Goal: Complete application form

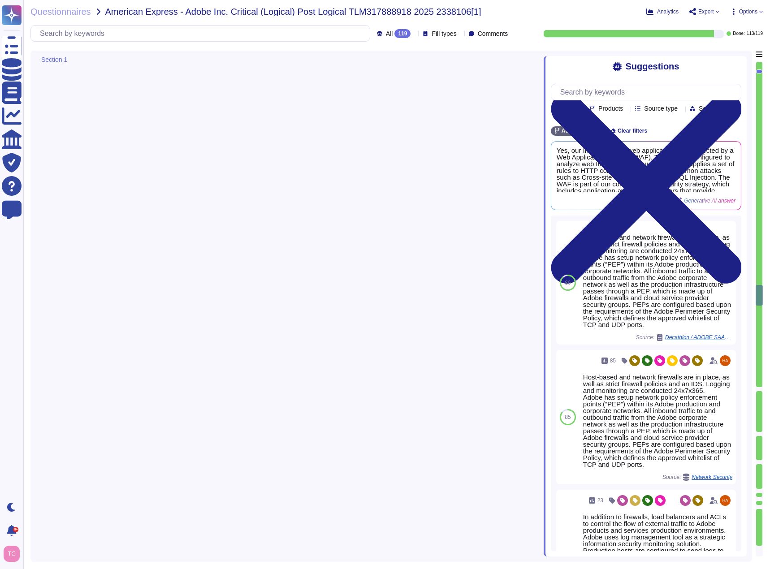
type textarea "Yes, there is an anti-virus/malware solution implemented on endpoint platforms.…"
type textarea "Antivirus is running on employee desktops, laptops and email traffic is scanned…"
type textarea "Data must be accessed and saved from a trusted Adobe-owned data store (for exam…"
type textarea "Secure remote access to Adobe-operated networks uses 128-bit encryption or high…"
type textarea "Adobe has setup network policy enforcement points (“PEP”) within its Adobe prod…"
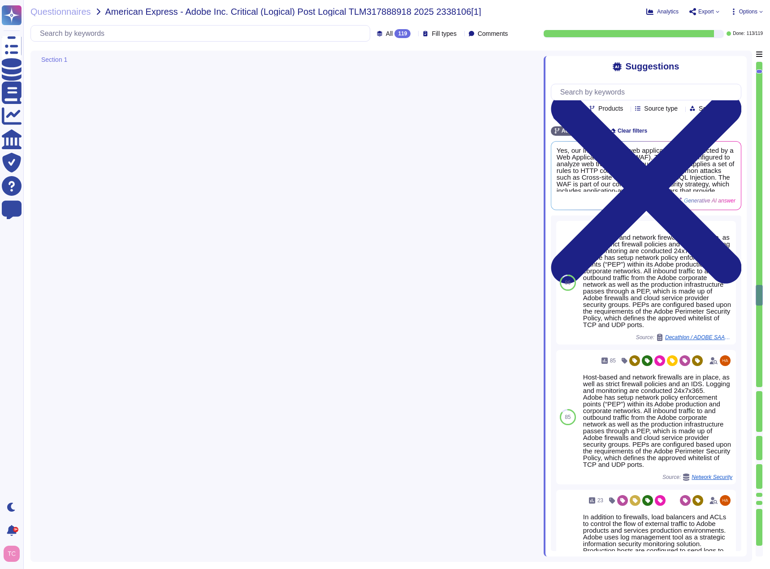
type textarea "Adobe has setup network policy enforcement points (“PEP”) within its Adobe prod…"
type textarea "Adobe has defined requirements for managing network traffic to and from untrust…"
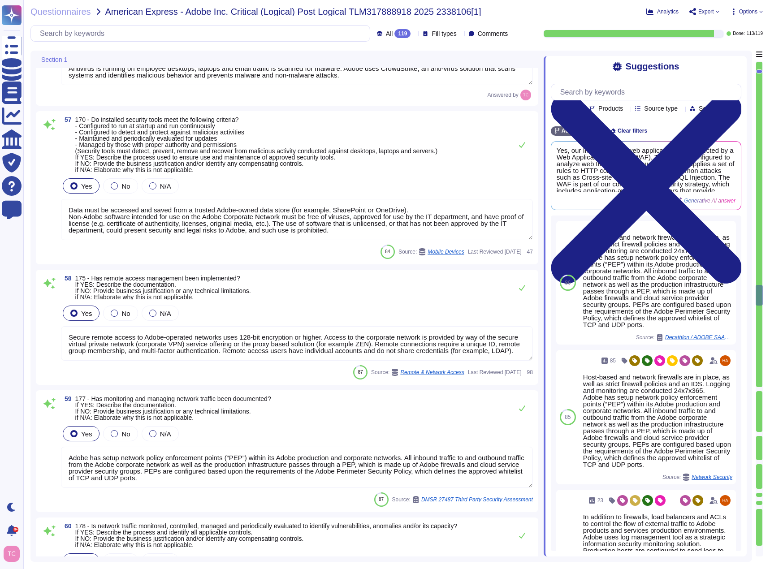
click at [501, 210] on textarea "Data must be accessed and saved from a trusted Adobe-owned data store (for exam…" at bounding box center [297, 219] width 472 height 41
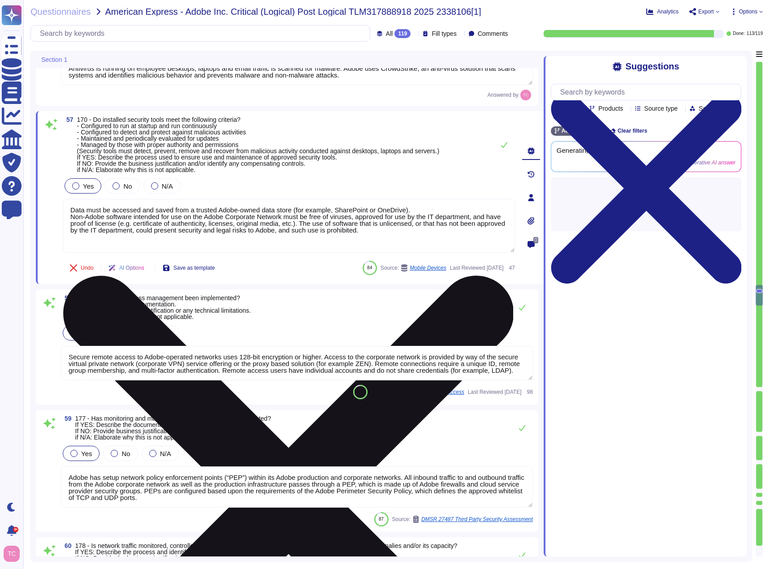
type textarea "Adobe has defined requirements for managing network traffic to and from untrust…"
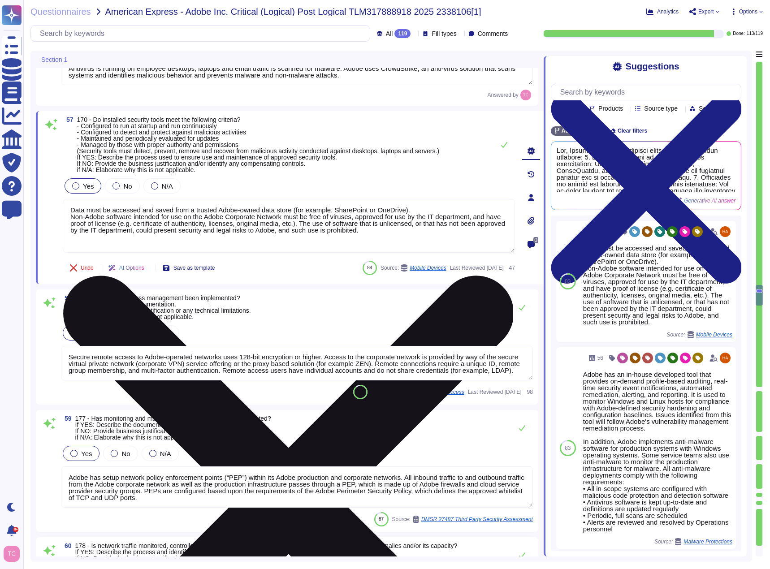
click at [509, 203] on icon at bounding box center [288, 501] width 450 height 600
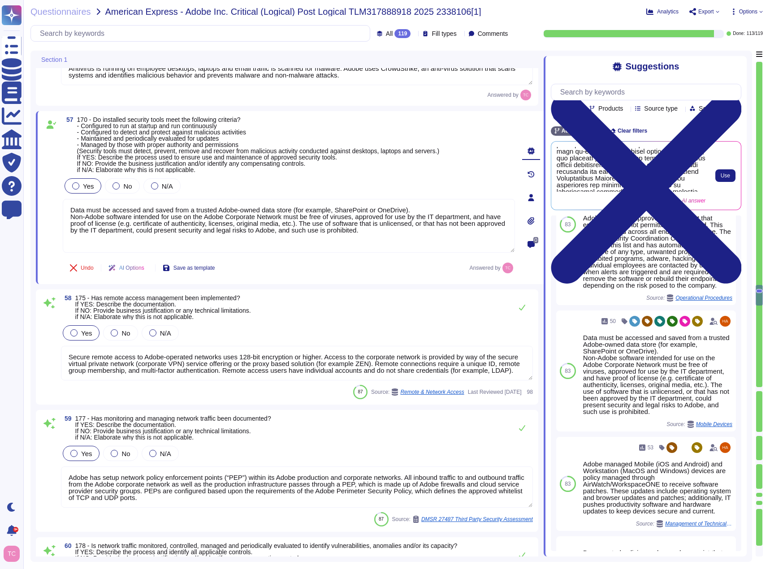
scroll to position [90, 0]
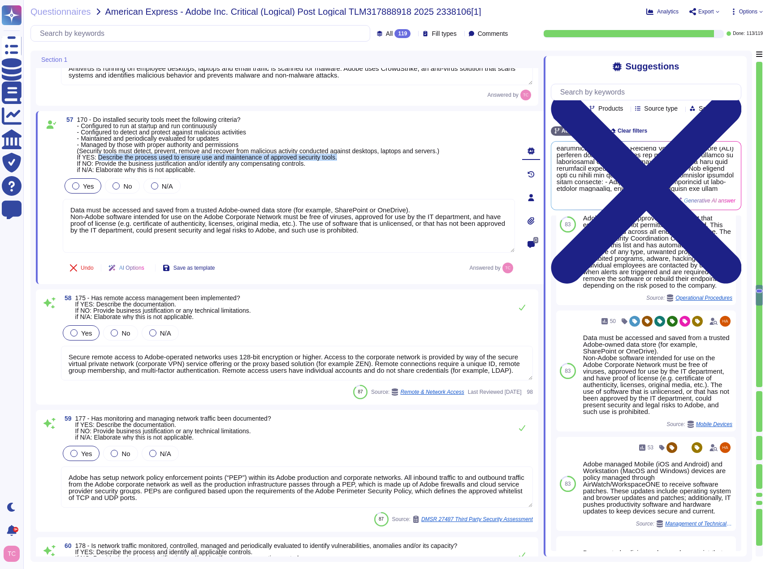
drag, startPoint x: 96, startPoint y: 156, endPoint x: 346, endPoint y: 155, distance: 250.1
click at [346, 155] on span "170 - Do installed security tools meet the following criteria? - Configured to …" at bounding box center [258, 145] width 362 height 56
copy span "Describe the process used to ensure use and maintenance of approved security to…"
click at [652, 91] on input "text" at bounding box center [648, 92] width 185 height 16
paste input "Describe the process used to ensure use and maintenance of approved security to…"
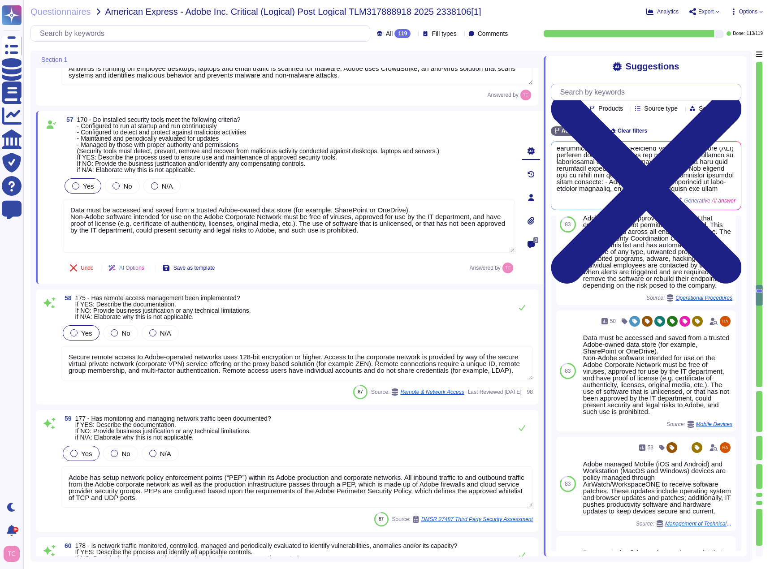
scroll to position [0, 0]
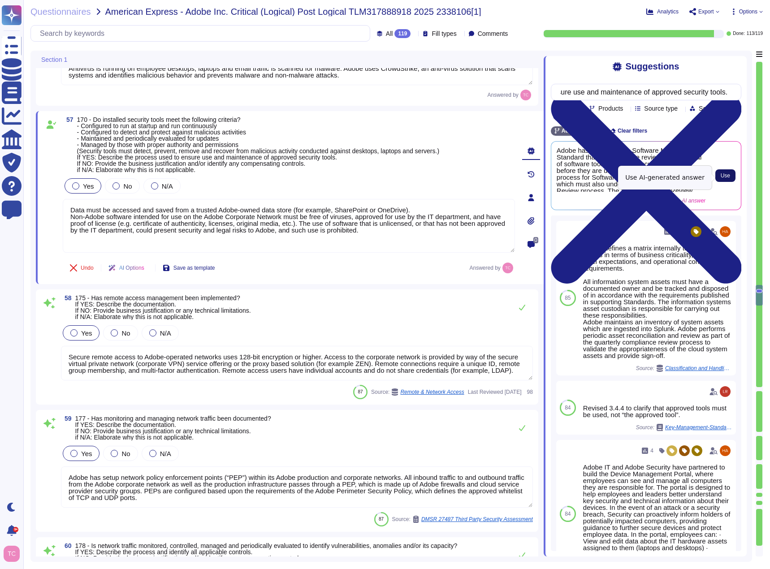
type input "Describe the process used to ensure use and maintenance of approved security to…"
click at [727, 178] on span "Use" at bounding box center [725, 175] width 9 height 5
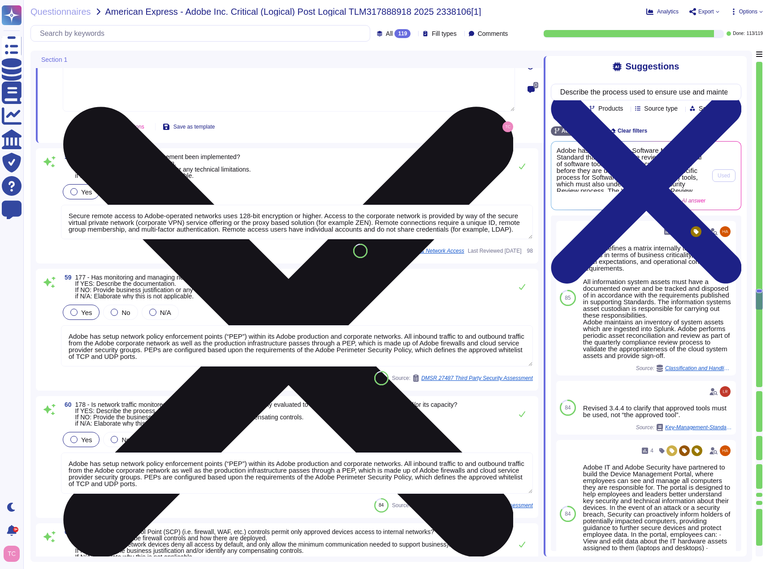
type textarea "Internet-facing networks must be configured in ways that allows for monitoring …"
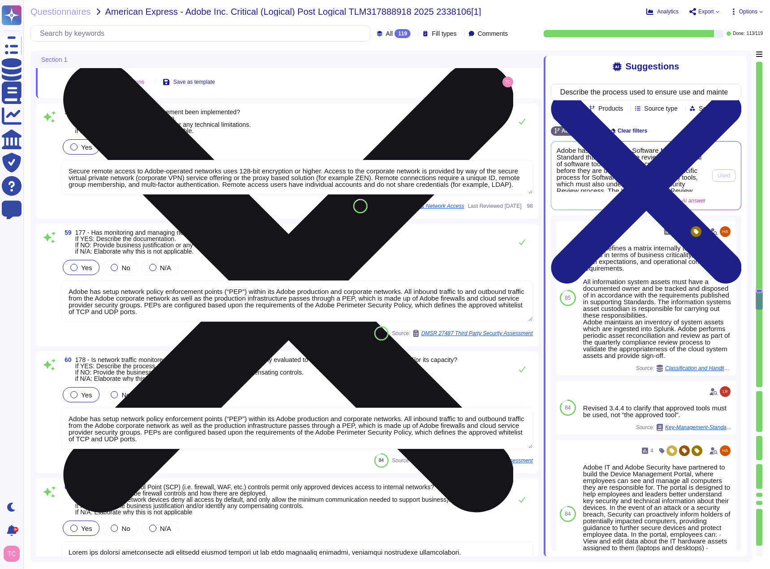
scroll to position [9993, 0]
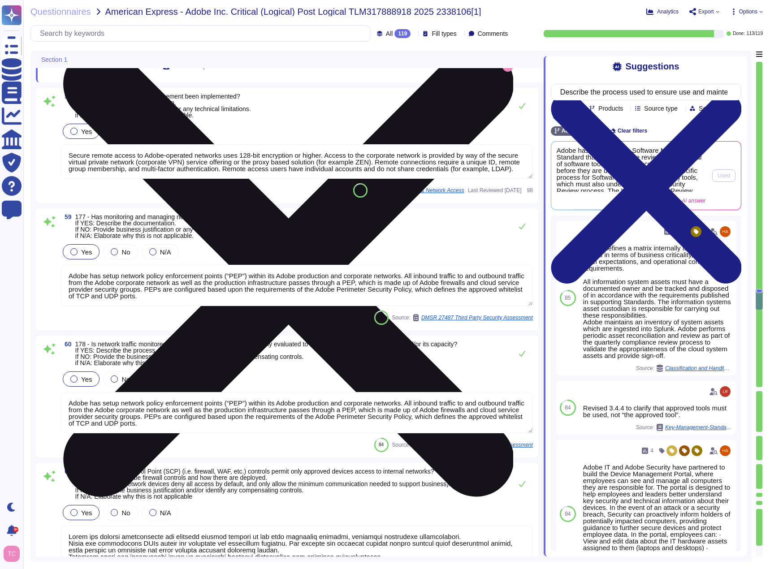
click at [310, 229] on div "59 177 - Has monitoring and managing network traffic been documented? If YES: D…" at bounding box center [297, 226] width 472 height 25
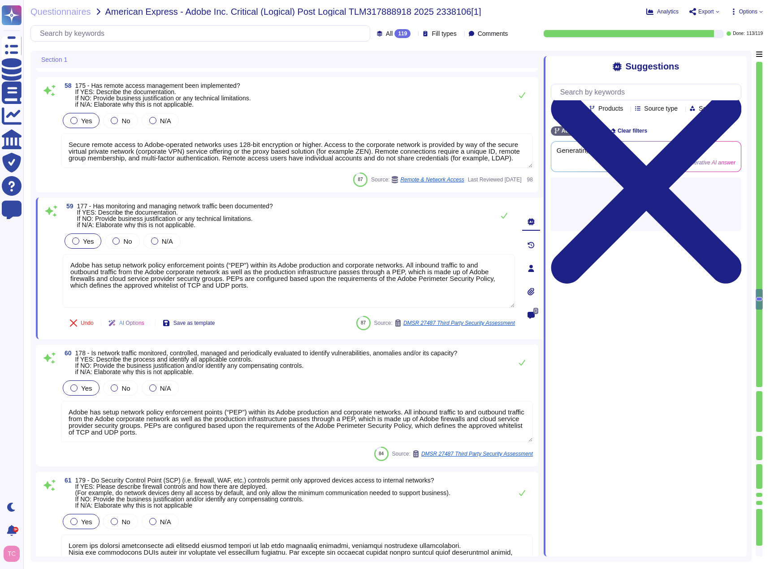
type textarea "Internet-facing networks must be configured in ways that allows for monitoring …"
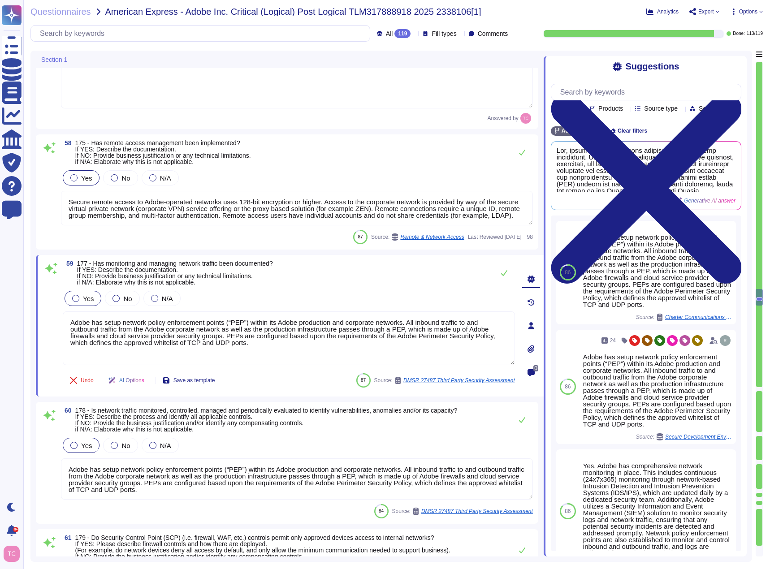
type textarea "Yes, there is an anti-virus/malware solution implemented on endpoint platforms.…"
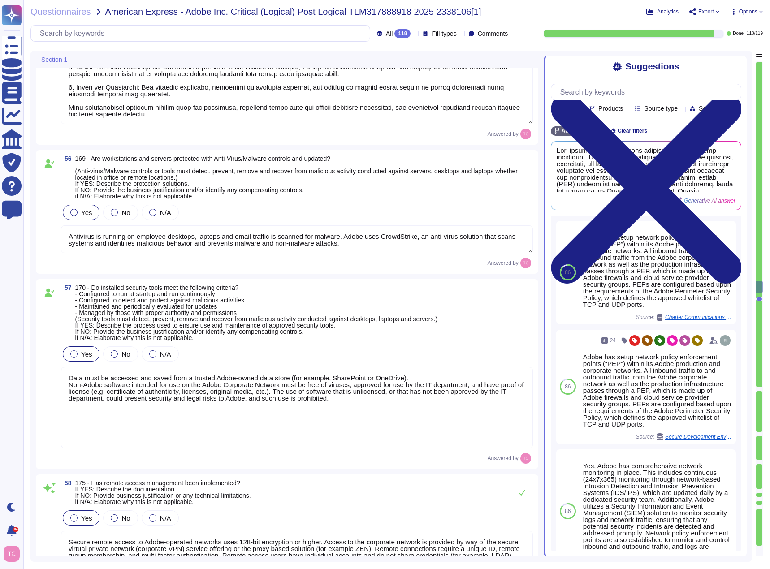
type textarea "Yes, information is created, stored, and managed using only approved systems, e…"
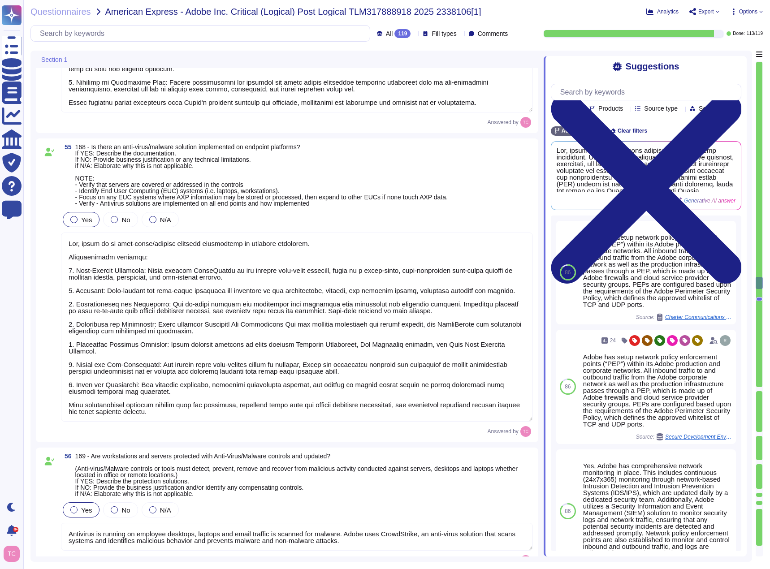
type textarea "The Adobe Admin Console supports several password protection levels and policie…"
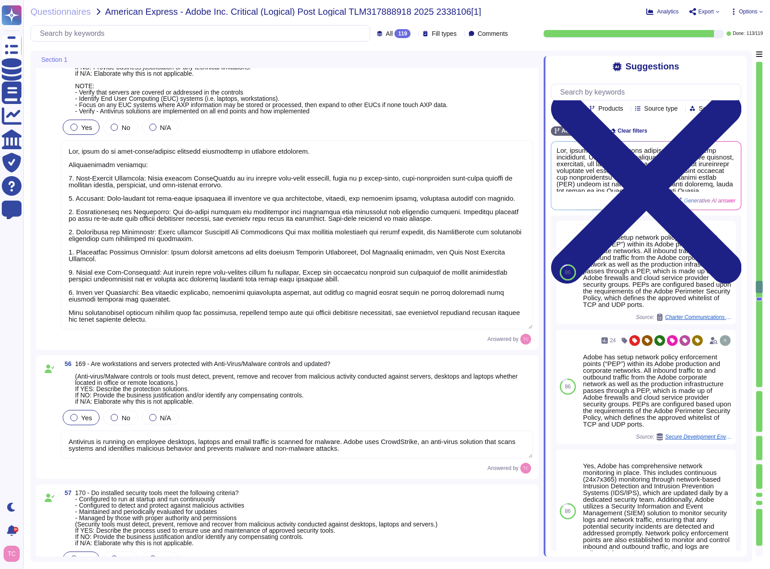
type textarea "Secure remote access to Adobe-operated networks uses 128-bit encryption or high…"
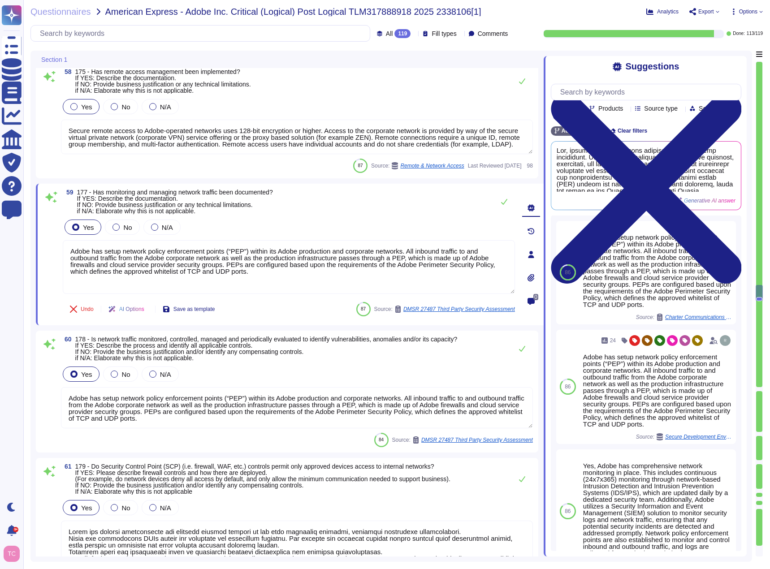
type textarea "Adobe has setup network policy enforcement points (“PEP”) within its Adobe prod…"
type textarea "Adobe has defined requirements for managing network traffic to and from untrust…"
type textarea "Internet-facing networks must be configured in ways that allows for monitoring …"
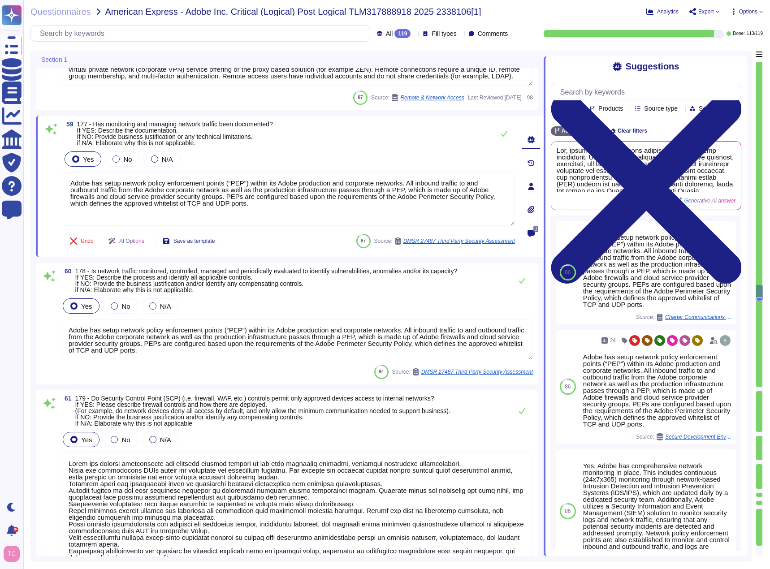
scroll to position [10076, 0]
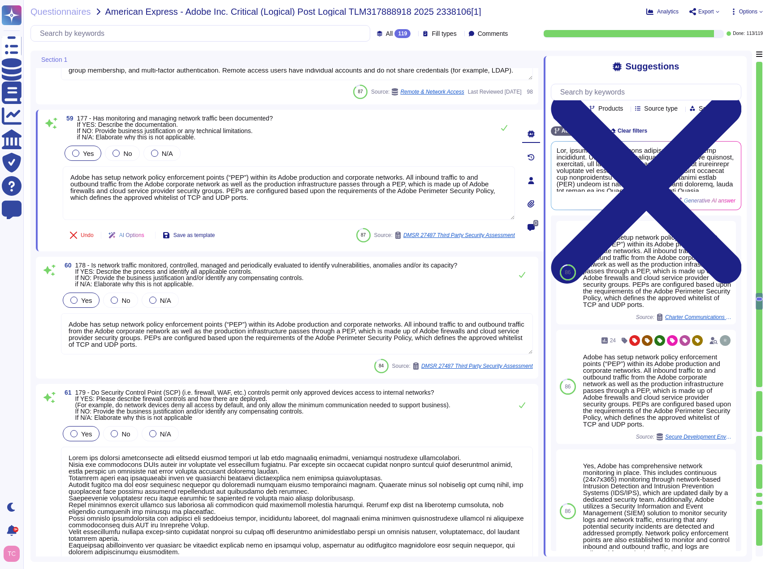
type textarea "Adobe's products and services' architecture diagrams are reviewed and updated, …"
drag, startPoint x: 95, startPoint y: 125, endPoint x: 186, endPoint y: 126, distance: 90.5
click at [186, 126] on span "177 - Has monitoring and managing network traffic been documented? If YES: Desc…" at bounding box center [175, 127] width 196 height 25
click at [249, 122] on span "177 - Has monitoring and managing network traffic been documented? If YES: Desc…" at bounding box center [175, 127] width 196 height 25
drag, startPoint x: 104, startPoint y: 117, endPoint x: 285, endPoint y: 118, distance: 180.2
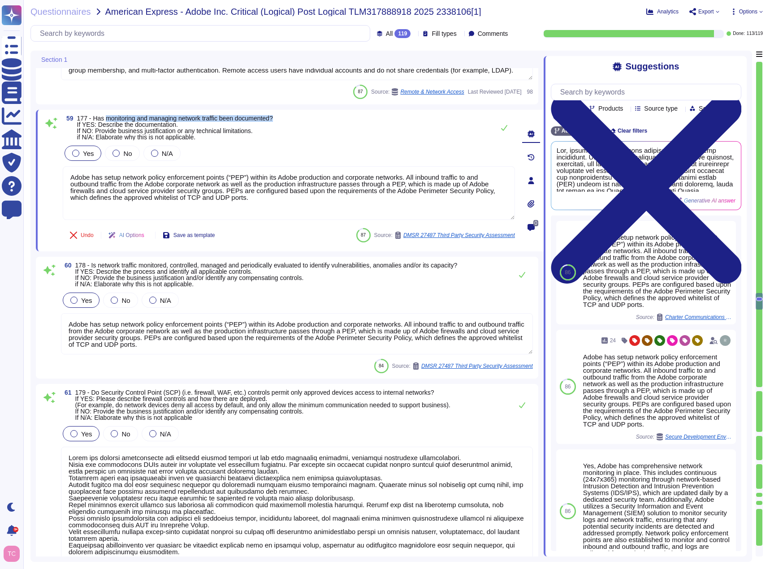
click at [285, 118] on div "59 177 - Has monitoring and managing network traffic been documented? If YES: D…" at bounding box center [289, 127] width 452 height 25
copy span "monitoring and managing network traffic been documented?"
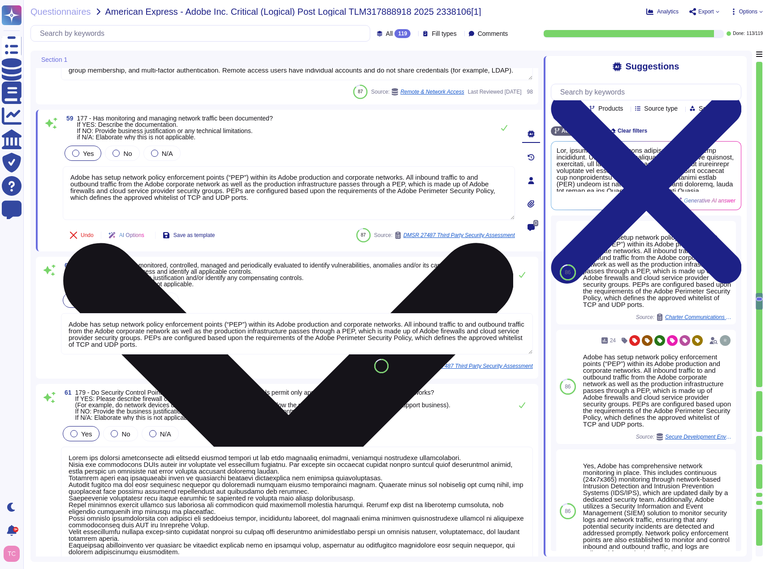
click at [508, 243] on icon at bounding box center [288, 468] width 450 height 450
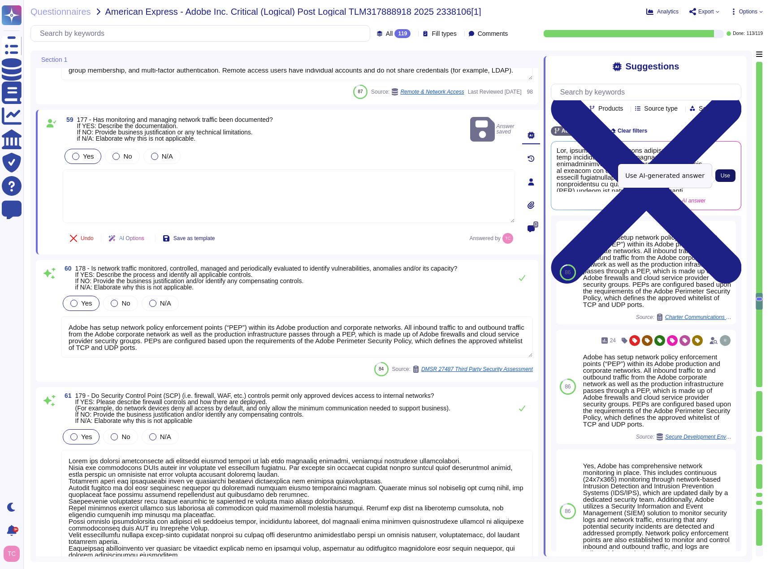
click at [725, 177] on span "Use" at bounding box center [725, 175] width 9 height 5
type textarea "Yes, monitoring and managing network traffic has been documented. Adobe has est…"
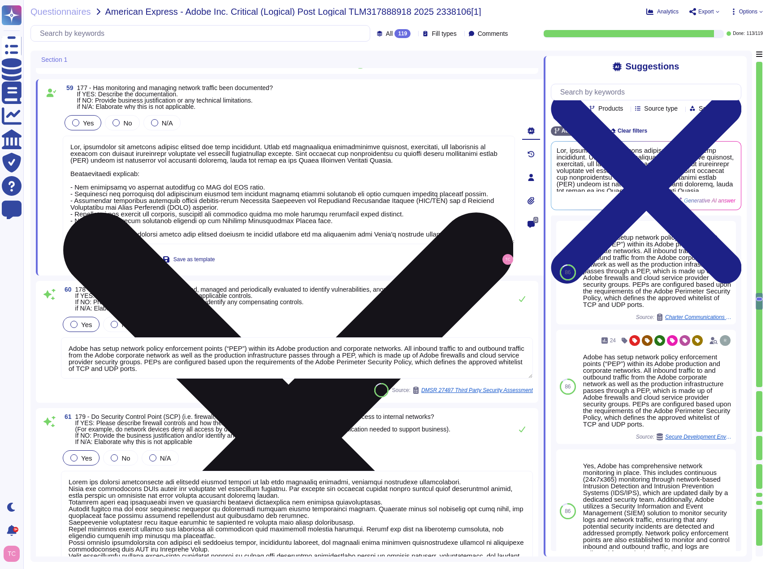
type textarea "Adobe's products and services' architecture diagrams are reviewed and updated, …"
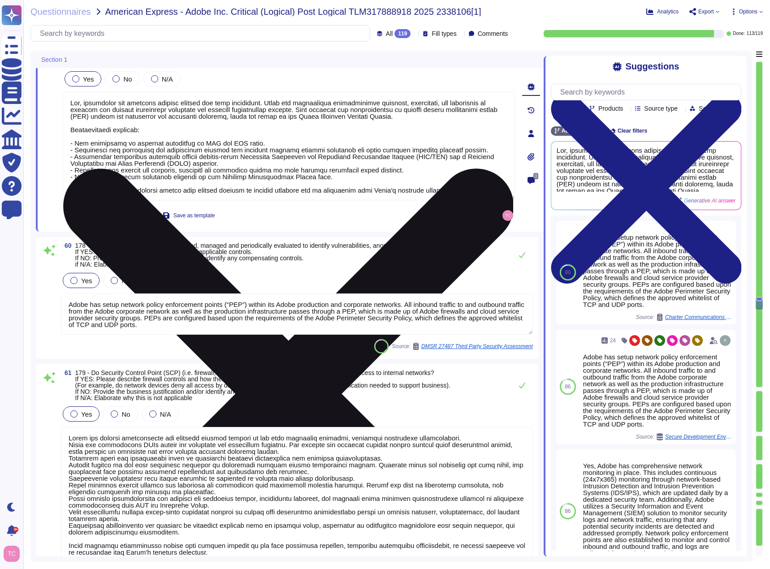
scroll to position [10165, 0]
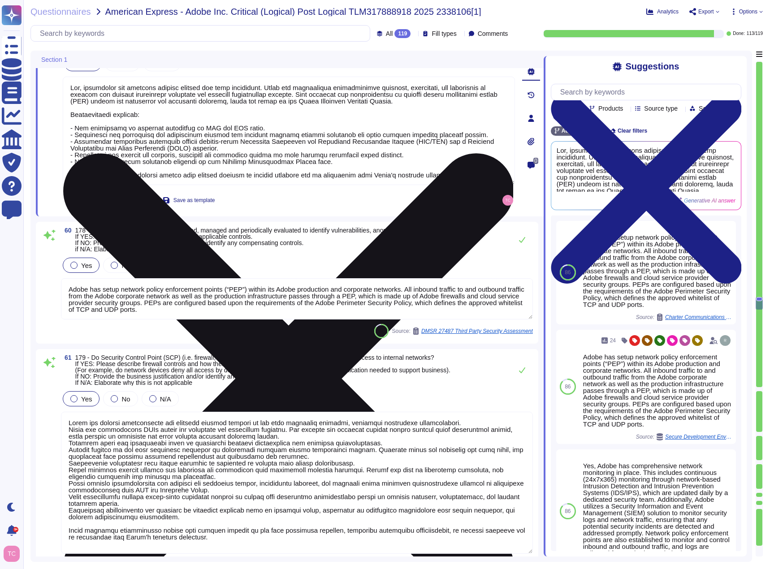
click at [272, 252] on span "178 - Is network traffic monitored, controlled, managed and periodically evalua…" at bounding box center [266, 239] width 382 height 25
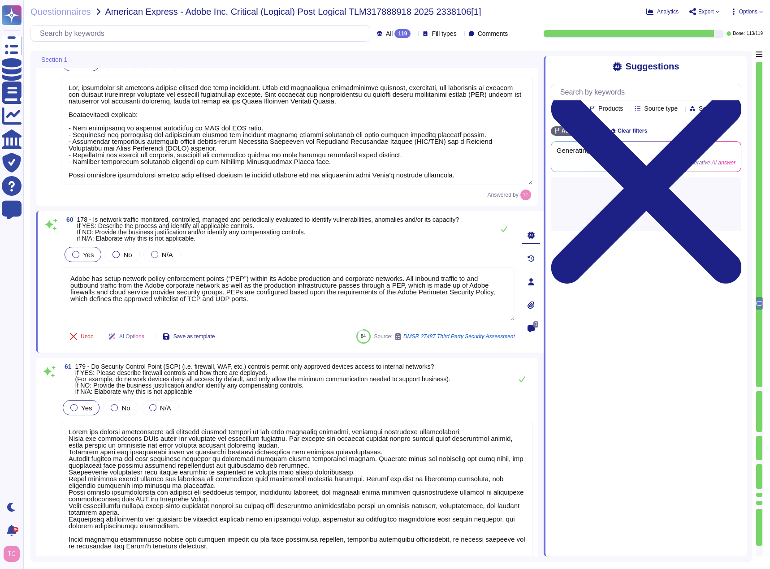
type textarea "Adobe's products and services' architecture diagrams are reviewed and updated, …"
